Goal: Information Seeking & Learning: Understand process/instructions

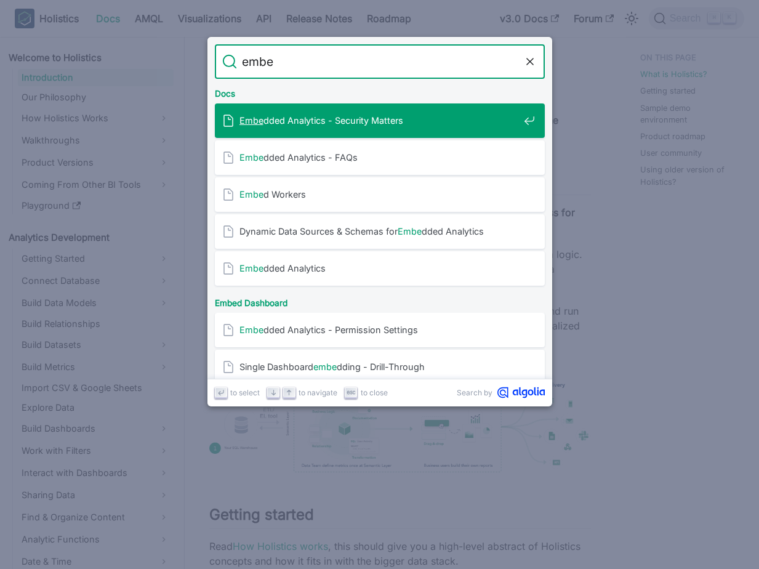
type input "embed"
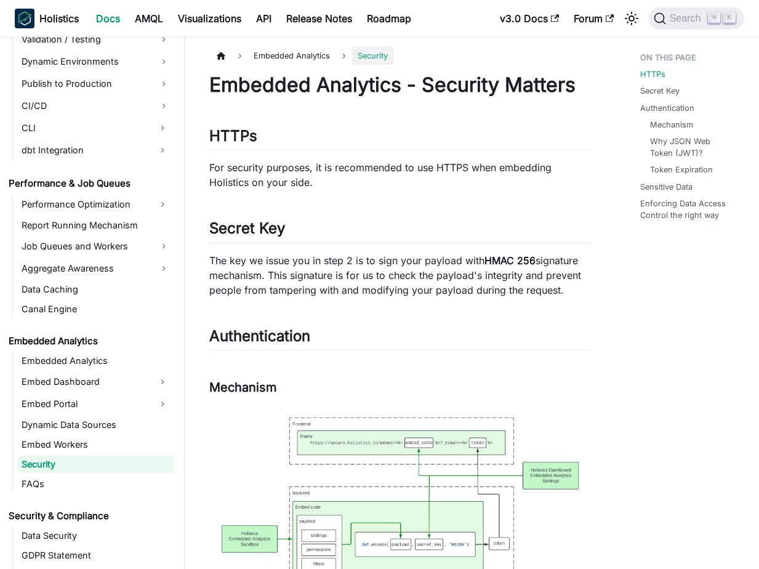
scroll to position [1020, 0]
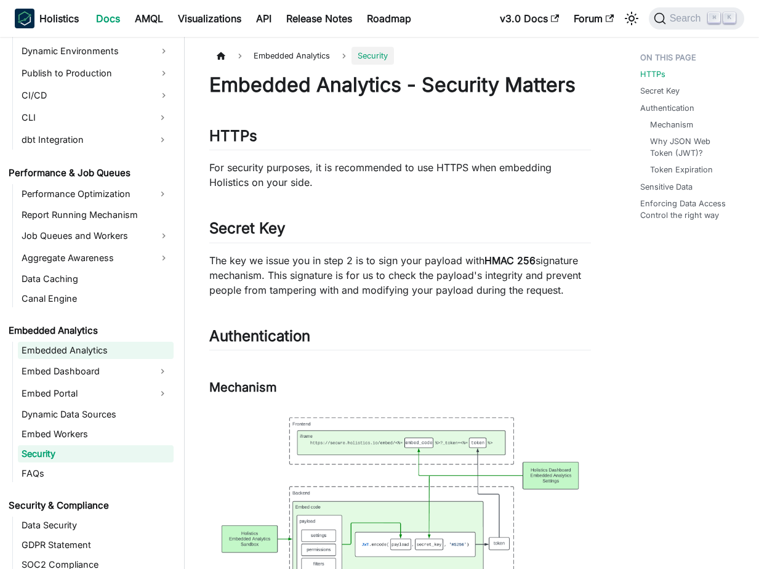
click at [113, 348] on link "Embedded Analytics" at bounding box center [96, 350] width 156 height 17
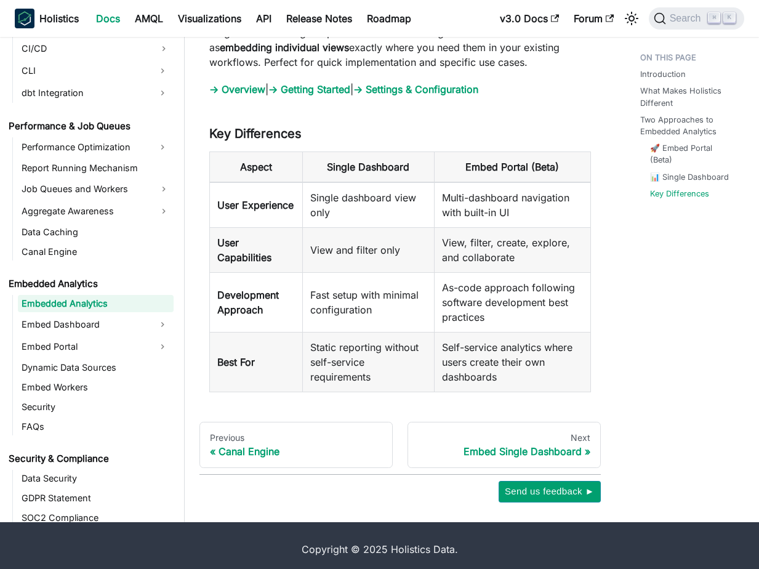
scroll to position [1486, 0]
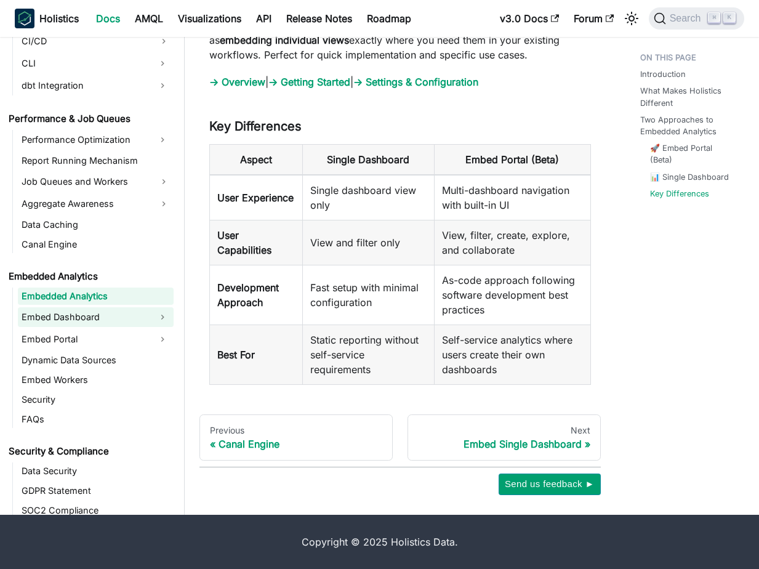
click at [126, 320] on link "Embed Dashboard" at bounding box center [85, 317] width 134 height 20
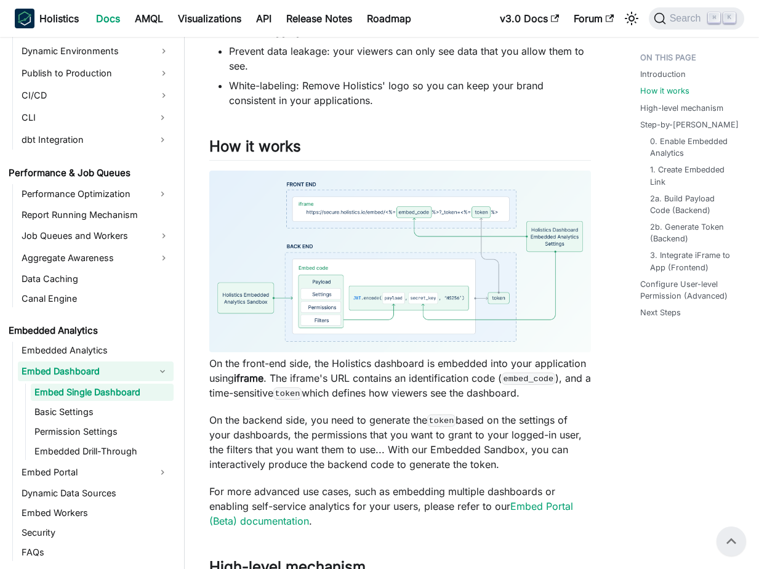
scroll to position [320, 0]
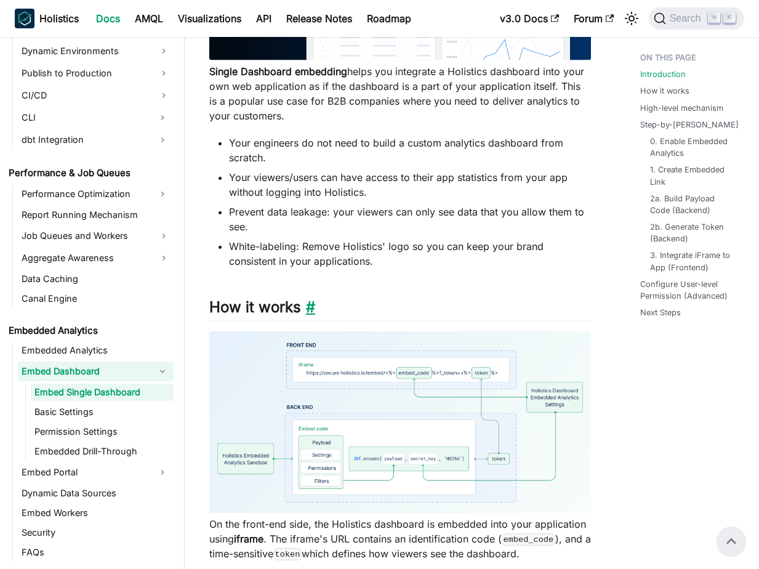
click at [309, 310] on link "​" at bounding box center [308, 307] width 14 height 18
